Goal: Task Accomplishment & Management: Manage account settings

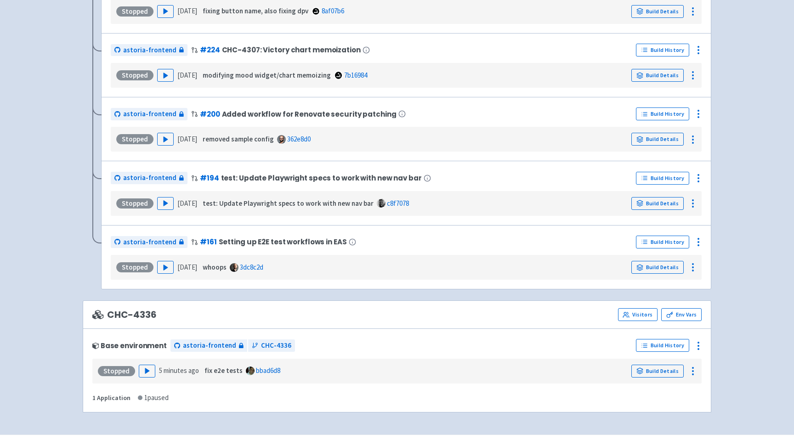
scroll to position [582, 0]
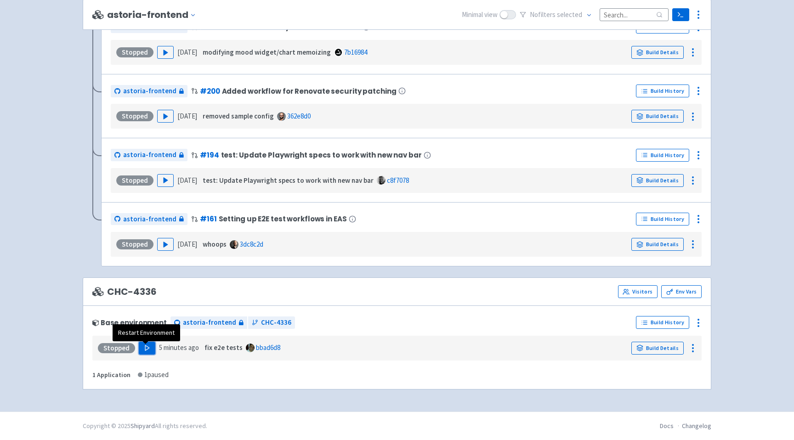
click at [146, 350] on icon "button" at bounding box center [147, 348] width 7 height 7
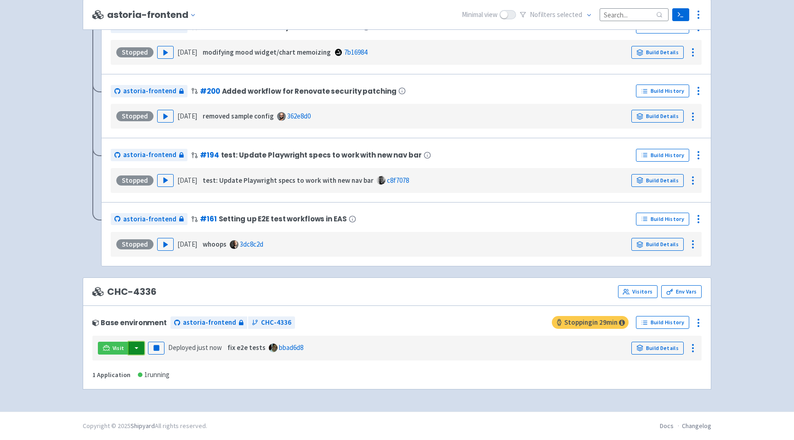
click at [135, 346] on button "button" at bounding box center [137, 348] width 16 height 13
click at [158, 382] on link "astoria-frontend (webapp)" at bounding box center [178, 381] width 100 height 14
click at [700, 13] on icon at bounding box center [698, 14] width 11 height 11
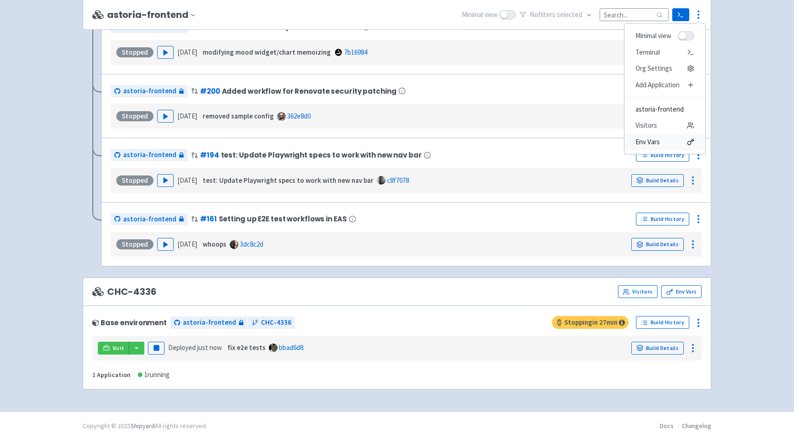
click at [654, 142] on span "Env Vars" at bounding box center [648, 142] width 24 height 13
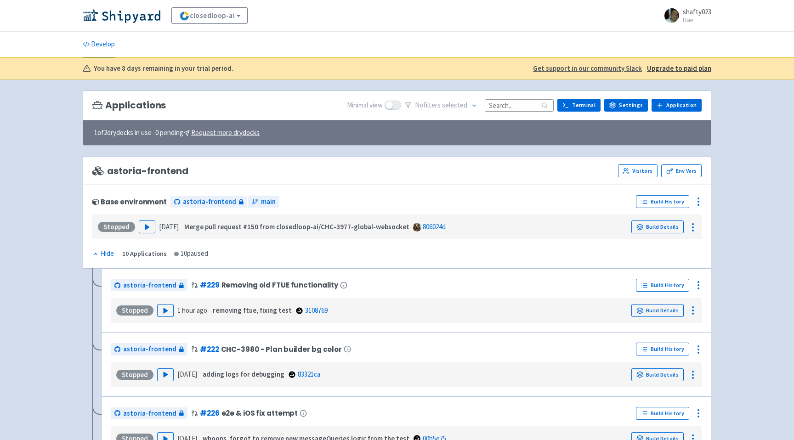
click at [626, 104] on link "Settings" at bounding box center [627, 105] width 44 height 13
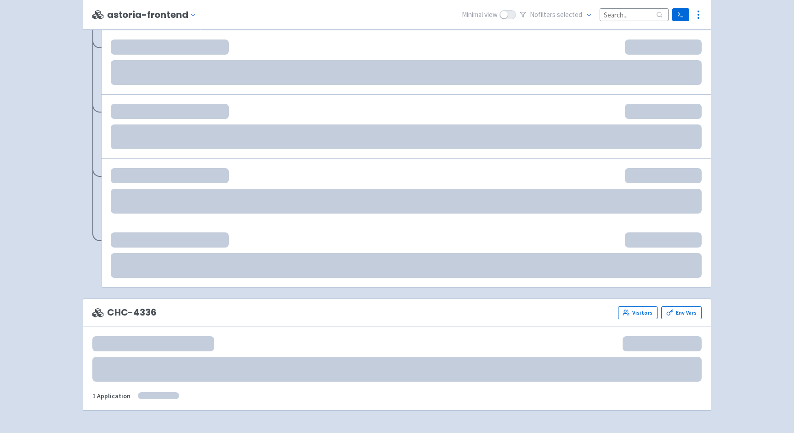
scroll to position [582, 0]
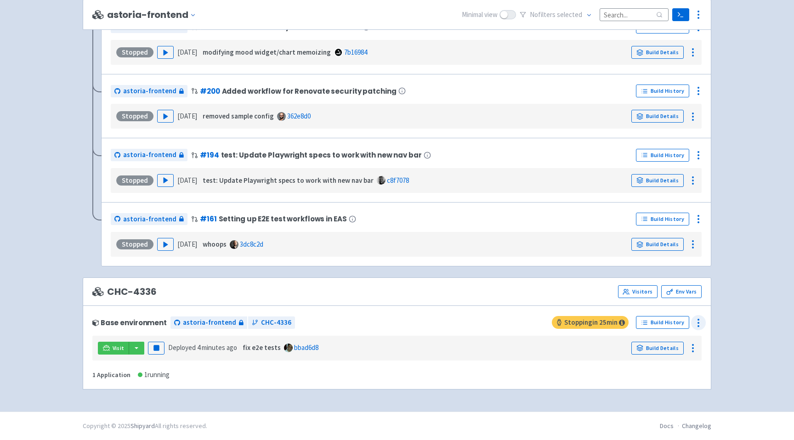
click at [695, 322] on icon at bounding box center [698, 323] width 11 height 11
click at [647, 346] on span "Configure" at bounding box center [648, 343] width 29 height 13
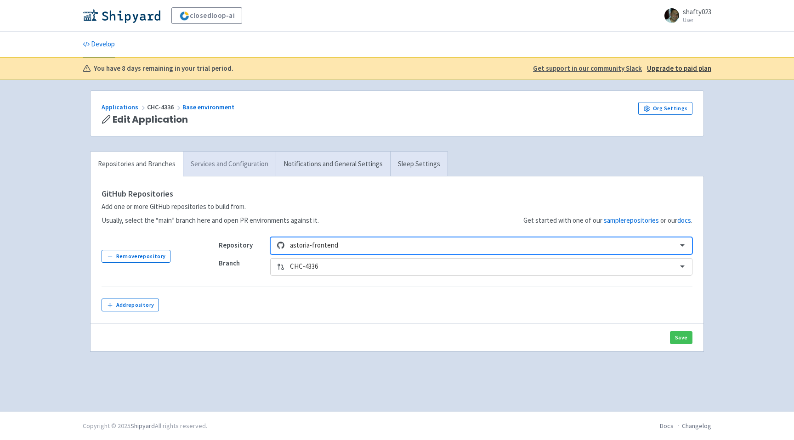
click at [228, 163] on link "Services and Configuration" at bounding box center [229, 164] width 93 height 25
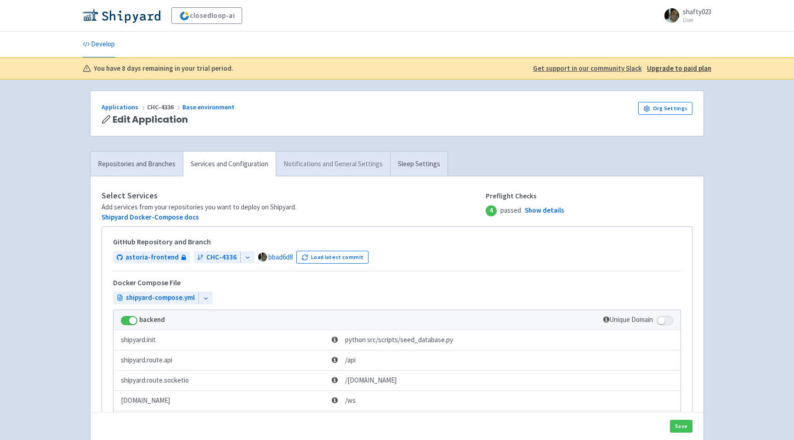
click at [322, 165] on link "Notifications and General Settings" at bounding box center [333, 164] width 114 height 25
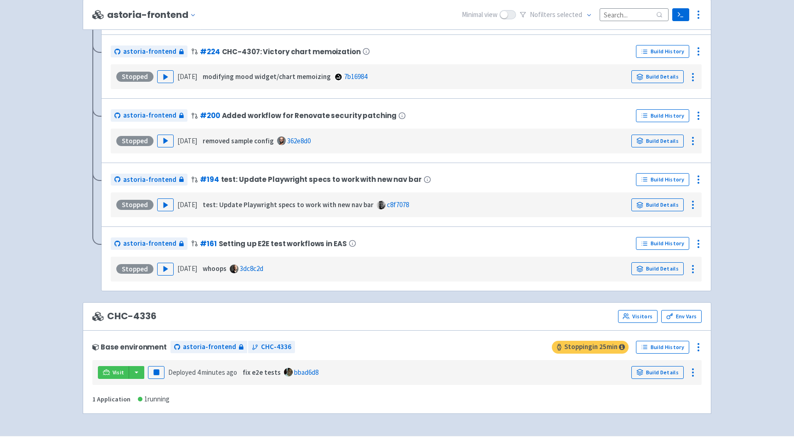
scroll to position [553, 0]
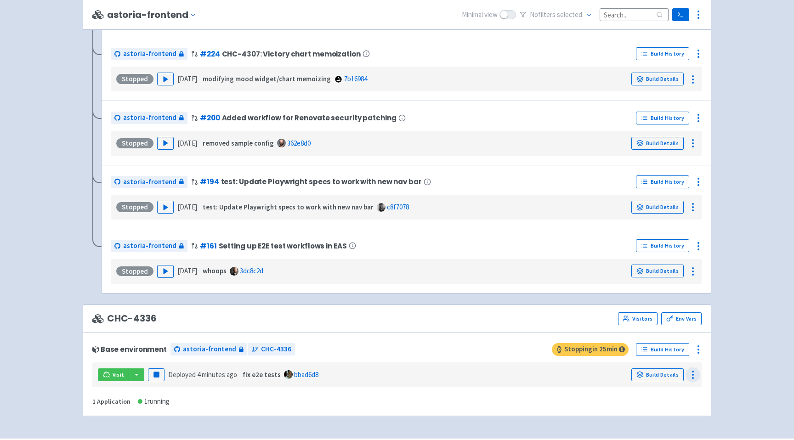
click at [691, 373] on icon at bounding box center [693, 375] width 11 height 11
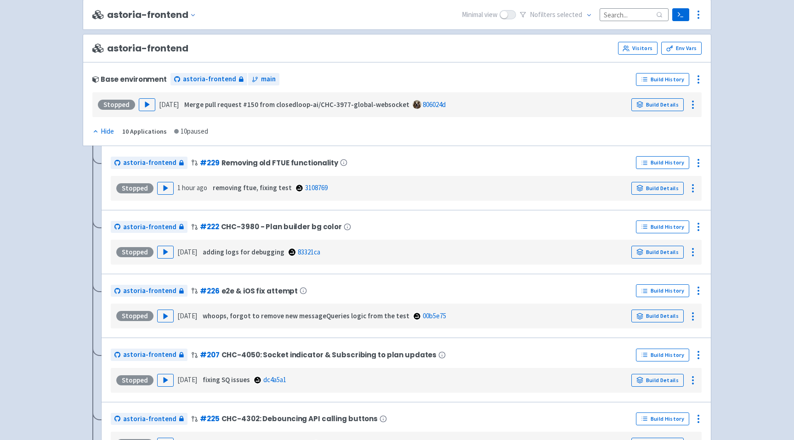
scroll to position [0, 0]
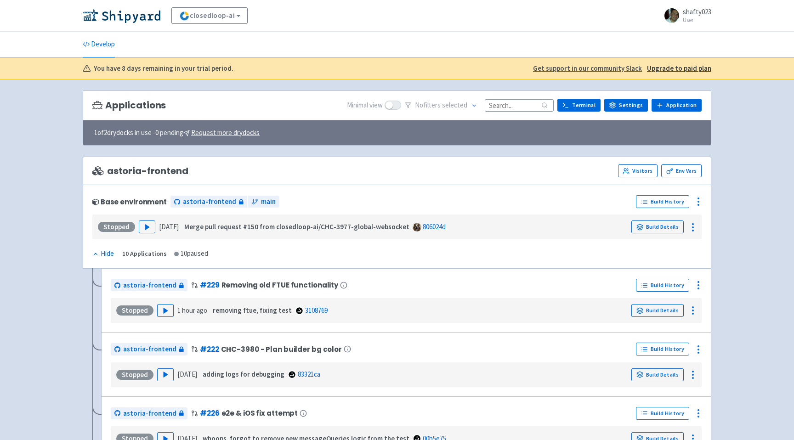
click at [693, 17] on small "User" at bounding box center [697, 20] width 29 height 6
click at [691, 40] on link "Profile" at bounding box center [683, 40] width 53 height 14
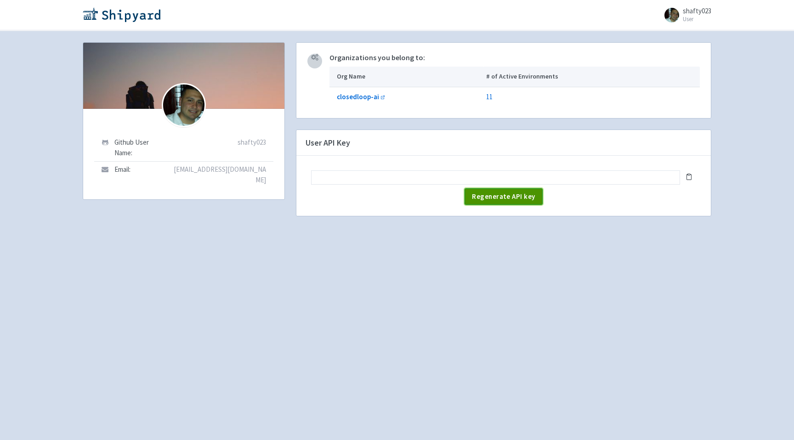
click at [481, 197] on span "Regenerate API key" at bounding box center [503, 196] width 63 height 9
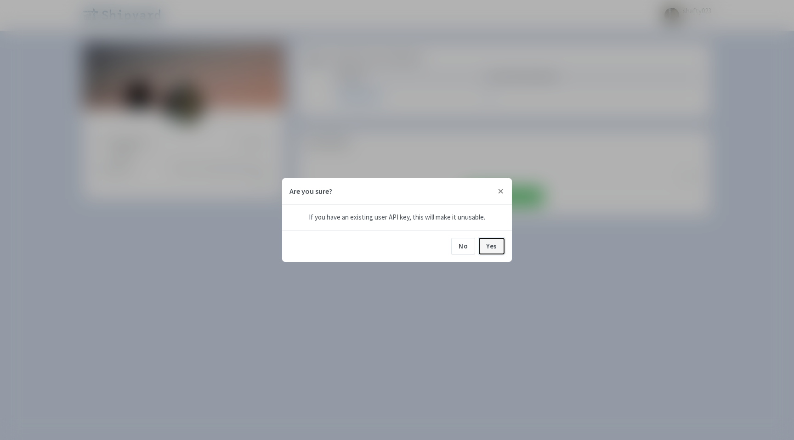
click at [488, 248] on button "Yes" at bounding box center [492, 246] width 26 height 17
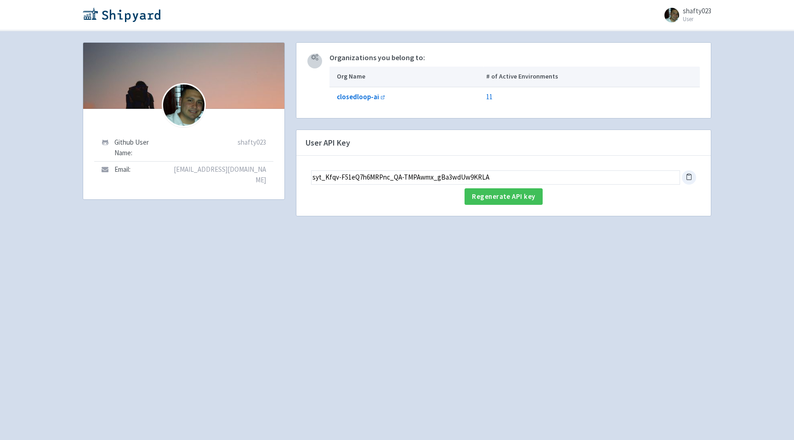
click at [690, 177] on icon at bounding box center [689, 176] width 7 height 7
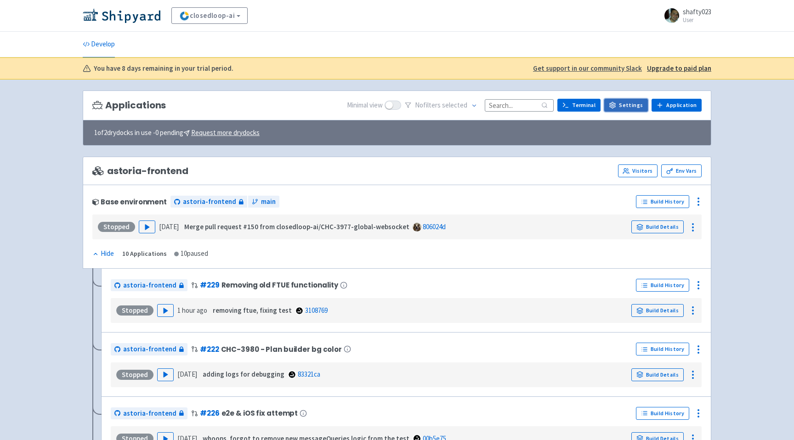
click at [627, 103] on link "Settings" at bounding box center [627, 105] width 44 height 13
click at [585, 107] on link "Terminal" at bounding box center [579, 105] width 43 height 13
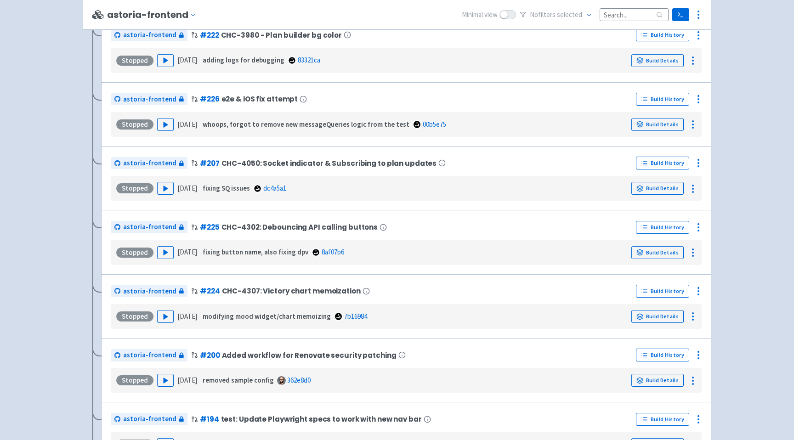
scroll to position [582, 0]
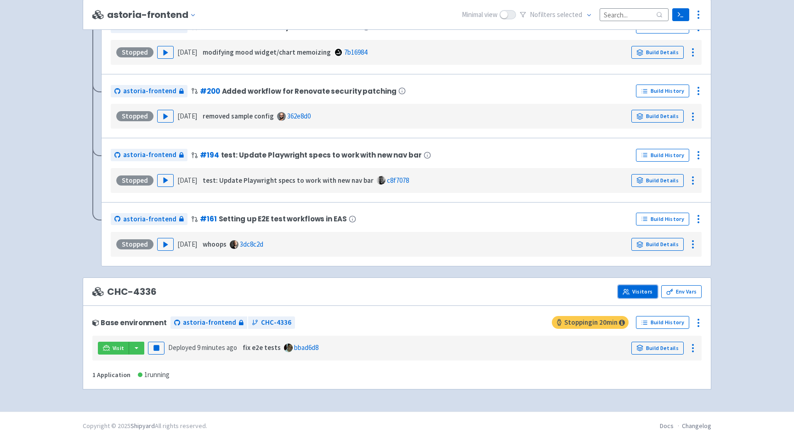
click at [634, 291] on link "Visitors" at bounding box center [638, 292] width 40 height 13
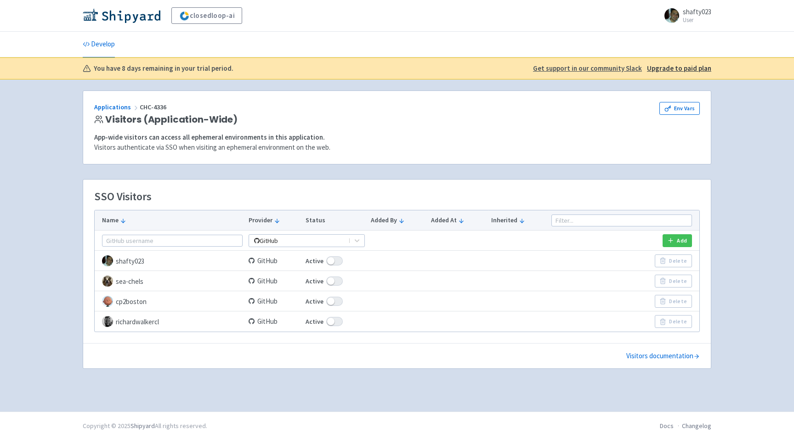
click at [371, 261] on td at bounding box center [398, 261] width 61 height 20
click at [326, 262] on span at bounding box center [334, 261] width 17 height 9
click at [312, 262] on input "Active" at bounding box center [309, 261] width 6 height 6
checkbox input "false"
click at [319, 263] on span at bounding box center [327, 261] width 17 height 9
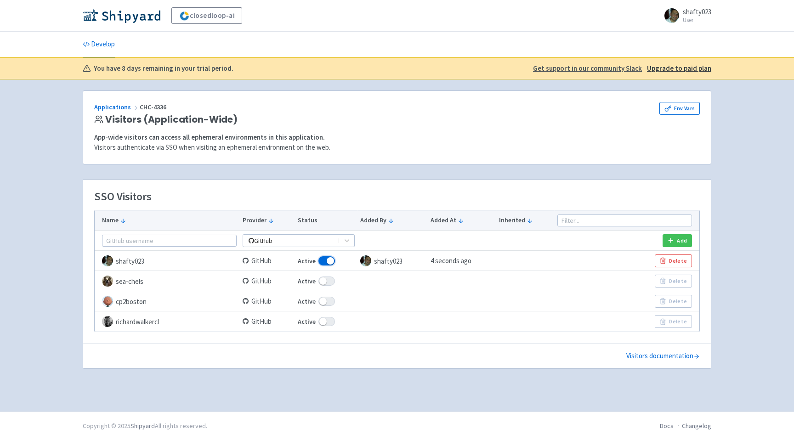
click at [304, 263] on input "Active" at bounding box center [301, 261] width 6 height 6
checkbox input "false"
click at [651, 354] on link "Visitors documentation" at bounding box center [664, 356] width 74 height 11
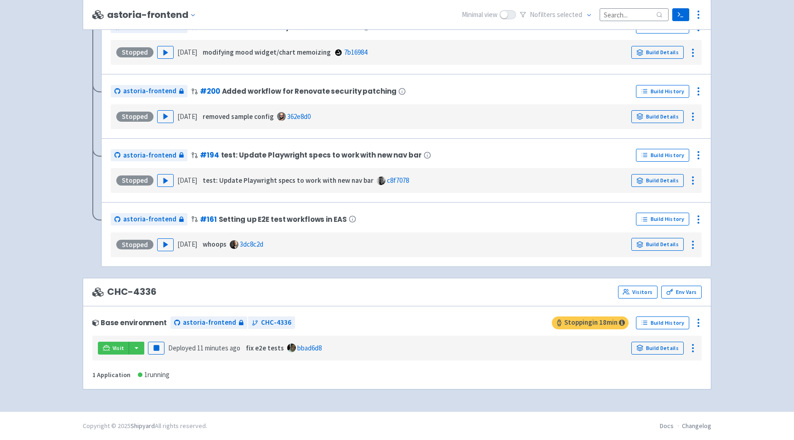
scroll to position [583, 0]
click at [699, 326] on circle at bounding box center [698, 326] width 1 height 1
click at [654, 376] on span "Visitors" at bounding box center [645, 377] width 22 height 13
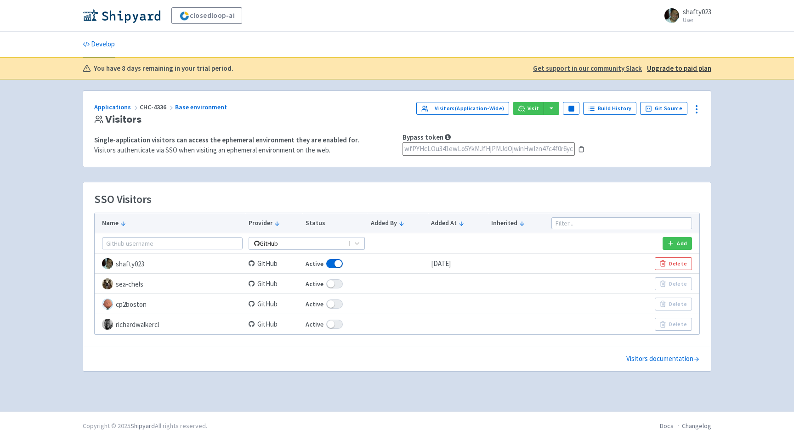
click at [583, 149] on icon at bounding box center [581, 149] width 6 height 6
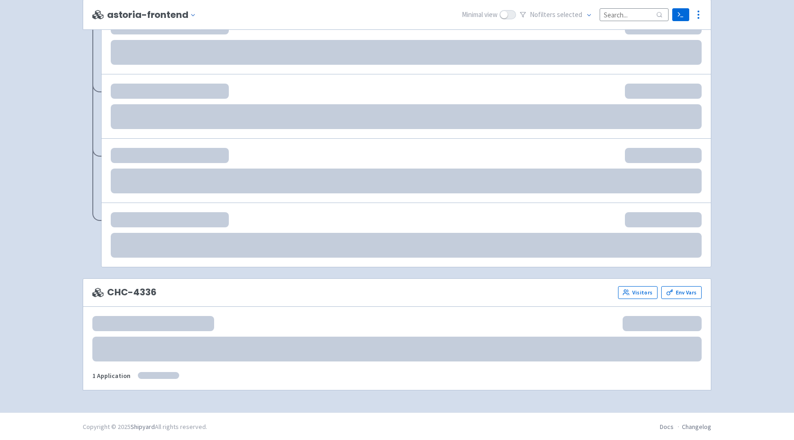
scroll to position [582, 0]
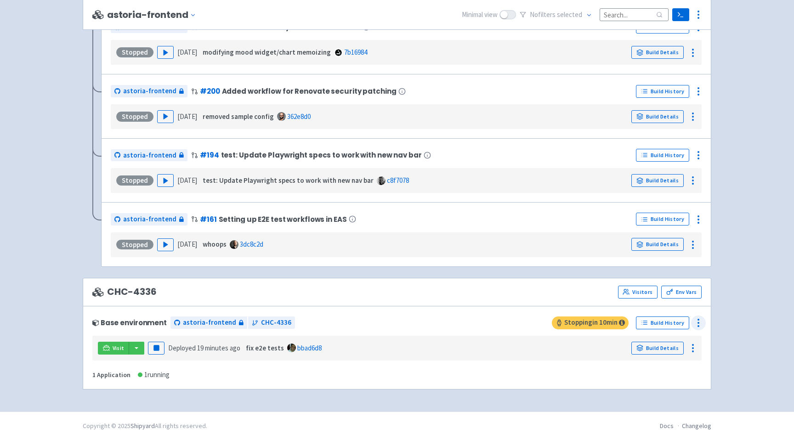
click at [698, 323] on circle at bounding box center [698, 323] width 1 height 1
click at [698, 351] on icon at bounding box center [693, 348] width 11 height 11
click at [137, 348] on button "button" at bounding box center [137, 348] width 16 height 13
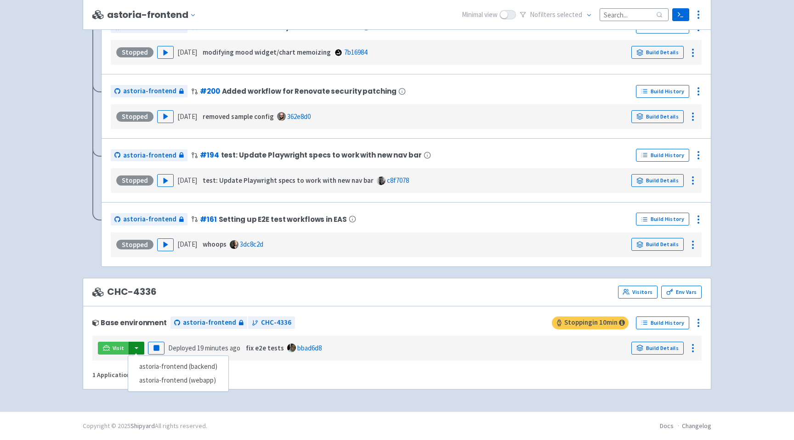
click at [691, 350] on icon at bounding box center [693, 348] width 11 height 11
click at [702, 321] on icon at bounding box center [698, 323] width 11 height 11
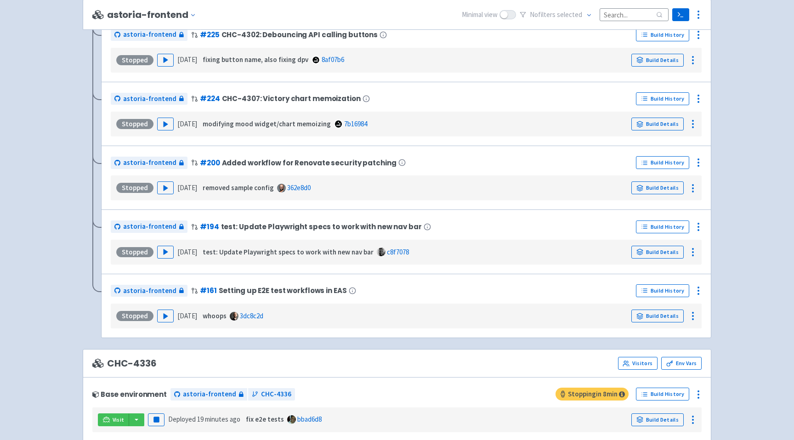
scroll to position [582, 0]
